Goal: Feedback & Contribution: Submit feedback/report problem

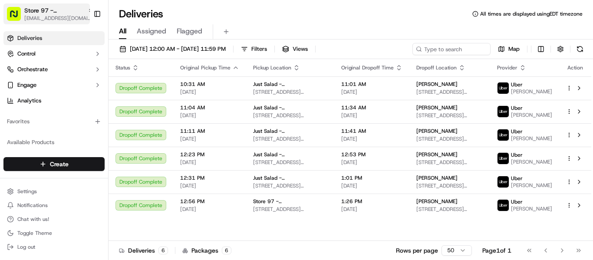
click at [58, 13] on span "Store 97 - [GEOGRAPHIC_DATA][US_STATE] (Just Salad)" at bounding box center [54, 10] width 60 height 9
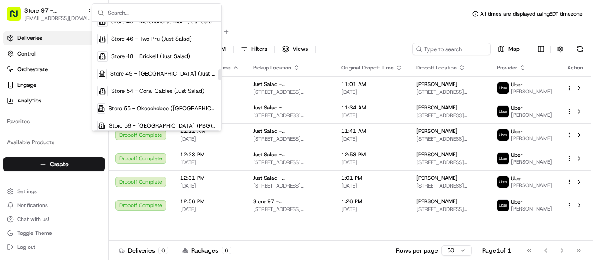
scroll to position [477, 0]
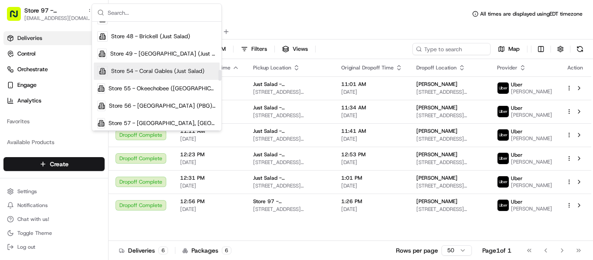
click at [164, 70] on span "Store 54 - Coral Gables (Just Salad)" at bounding box center [157, 71] width 93 height 8
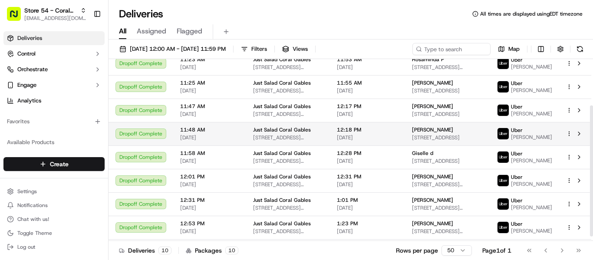
scroll to position [70, 0]
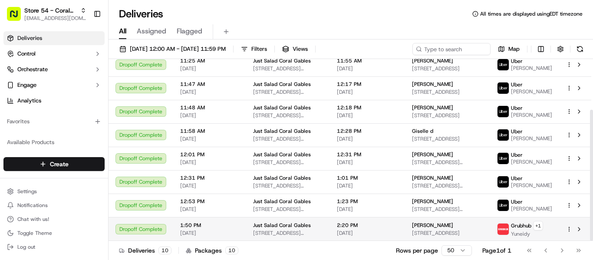
click at [426, 224] on span "Geannie S" at bounding box center [432, 225] width 41 height 7
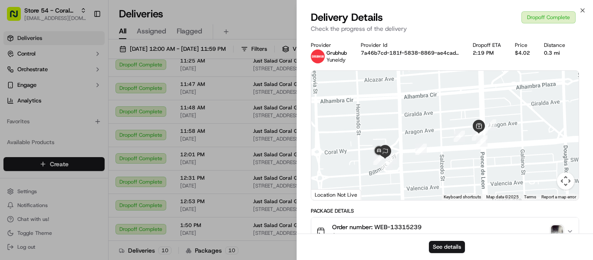
click at [558, 229] on img "button" at bounding box center [556, 231] width 12 height 12
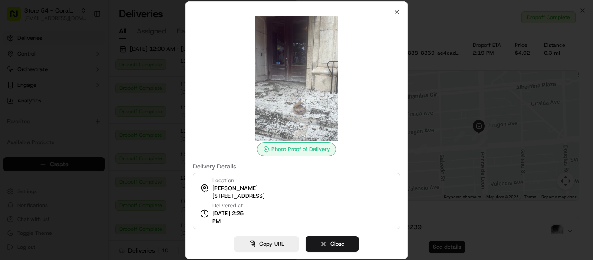
click at [524, 247] on div at bounding box center [296, 130] width 593 height 260
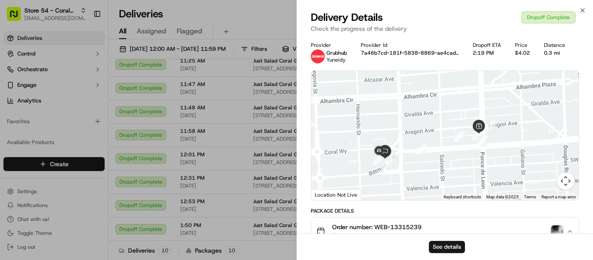
scroll to position [4, 0]
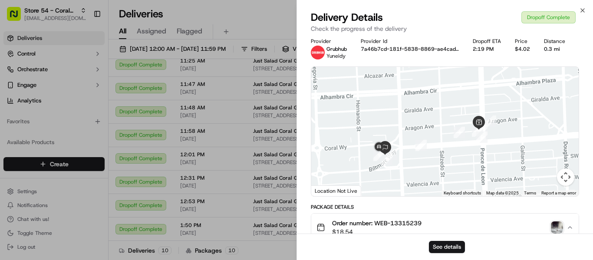
click at [554, 223] on img "button" at bounding box center [556, 227] width 12 height 12
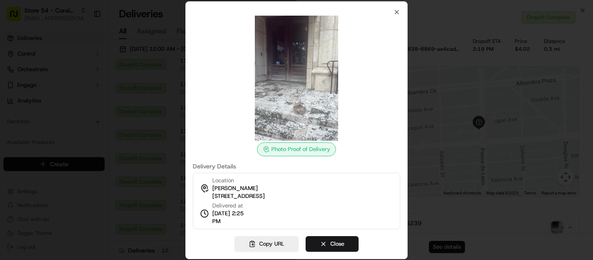
click at [301, 105] on img at bounding box center [296, 78] width 125 height 125
click at [334, 249] on button "Close" at bounding box center [331, 244] width 53 height 16
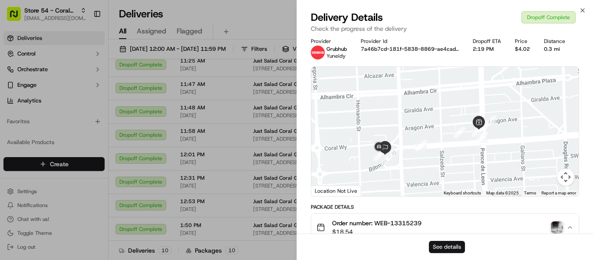
click at [453, 242] on button "See details" at bounding box center [447, 247] width 36 height 12
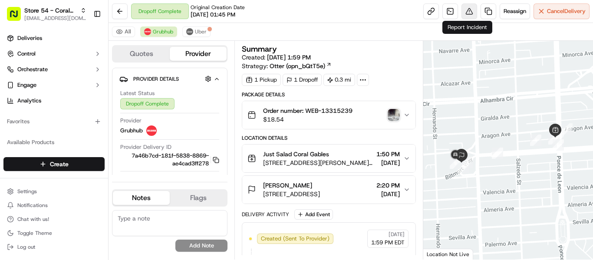
click at [464, 10] on button at bounding box center [469, 11] width 16 height 16
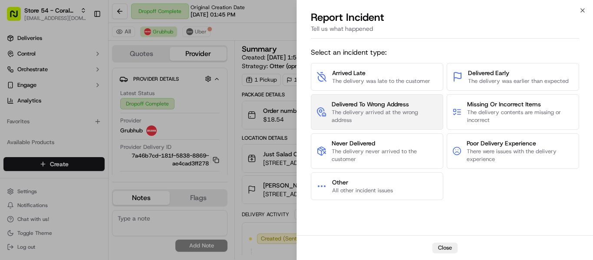
click at [395, 112] on span "The delivery arrived at the wrong address" at bounding box center [384, 116] width 106 height 16
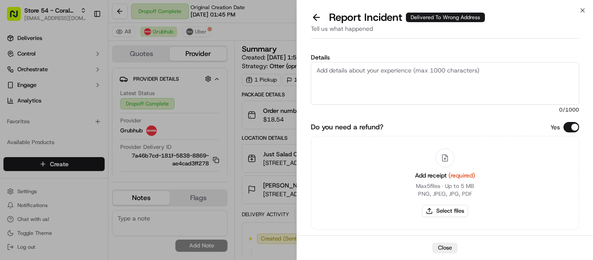
click at [380, 84] on textarea "Details" at bounding box center [445, 83] width 268 height 43
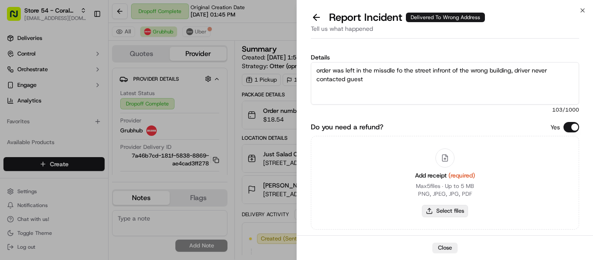
type textarea "order was left in the missdle fo the street infront of the wrong building, driv…"
click at [455, 207] on button "Select files" at bounding box center [445, 211] width 46 height 12
type input "C:\fakepath\13315239.pdf"
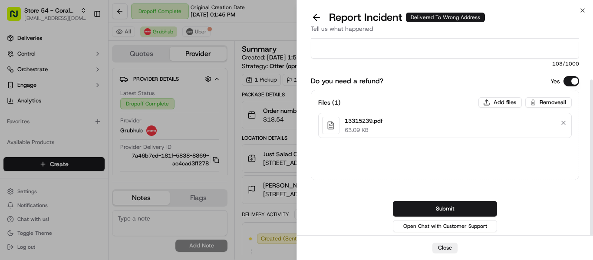
scroll to position [46, 0]
click at [448, 207] on button "Submit" at bounding box center [445, 208] width 104 height 16
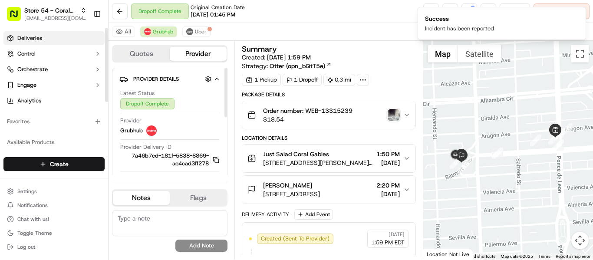
click at [34, 33] on link "Deliveries" at bounding box center [53, 38] width 101 height 14
